Goal: Find contact information: Find contact information

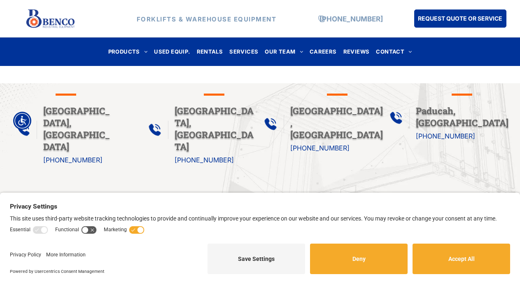
scroll to position [397, 0]
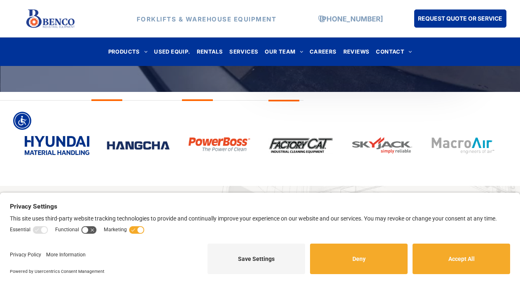
click at [58, 19] on img at bounding box center [50, 18] width 49 height 23
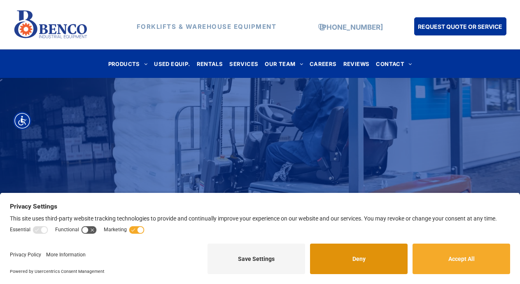
click at [353, 266] on button "Deny" at bounding box center [359, 258] width 98 height 30
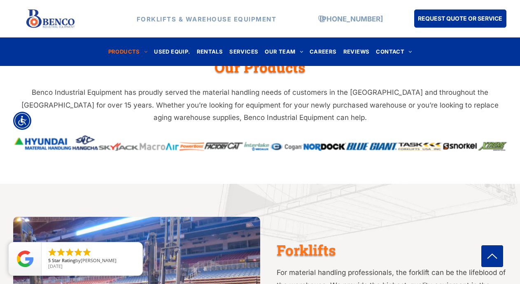
scroll to position [247, 0]
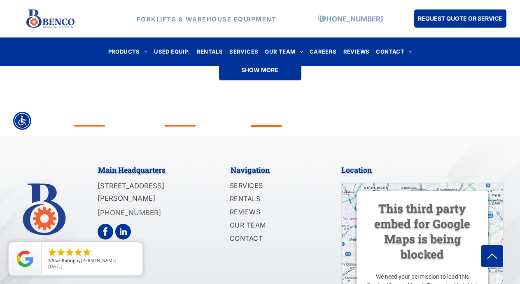
scroll to position [2102, 0]
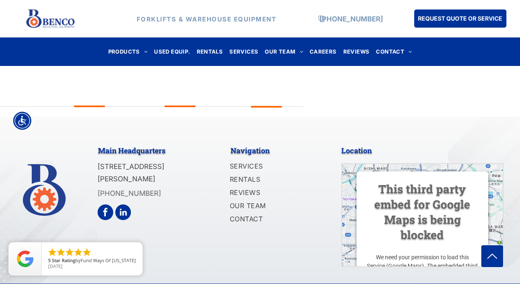
click at [50, 163] on img at bounding box center [44, 191] width 56 height 56
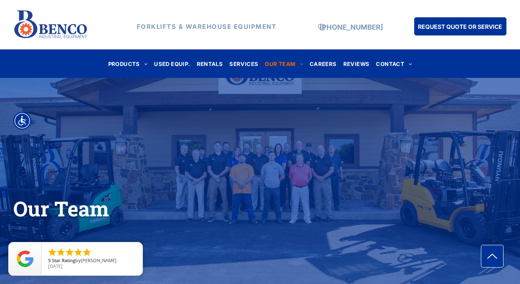
click at [202, 186] on div "Our Team" at bounding box center [260, 198] width 520 height 180
click at [273, 168] on div "Our Team" at bounding box center [260, 198] width 520 height 180
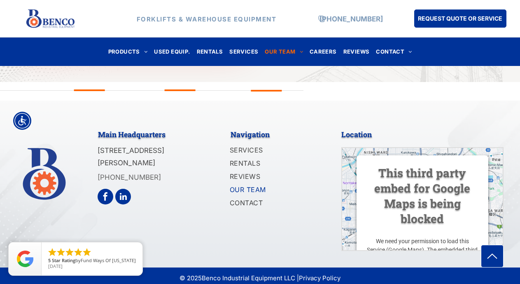
scroll to position [1283, 0]
